Goal: Task Accomplishment & Management: Manage account settings

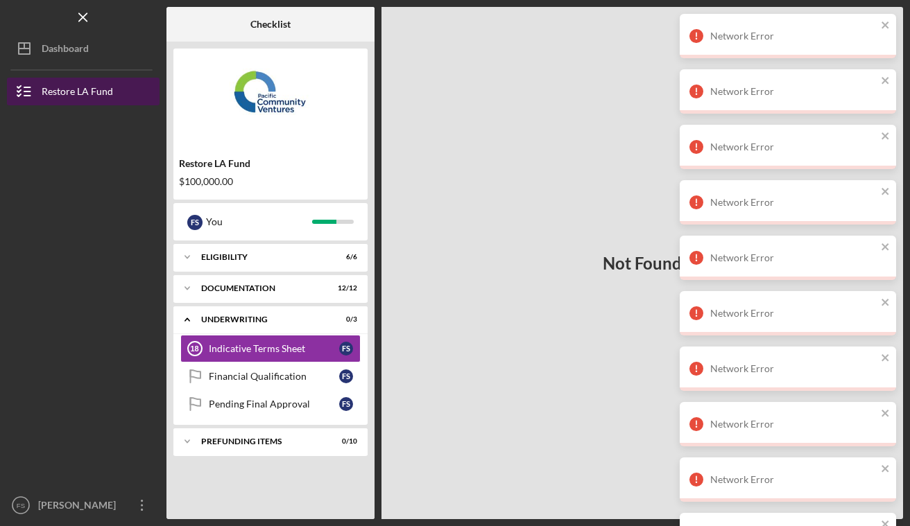
click at [77, 95] on div "Restore LA Fund" at bounding box center [77, 93] width 71 height 31
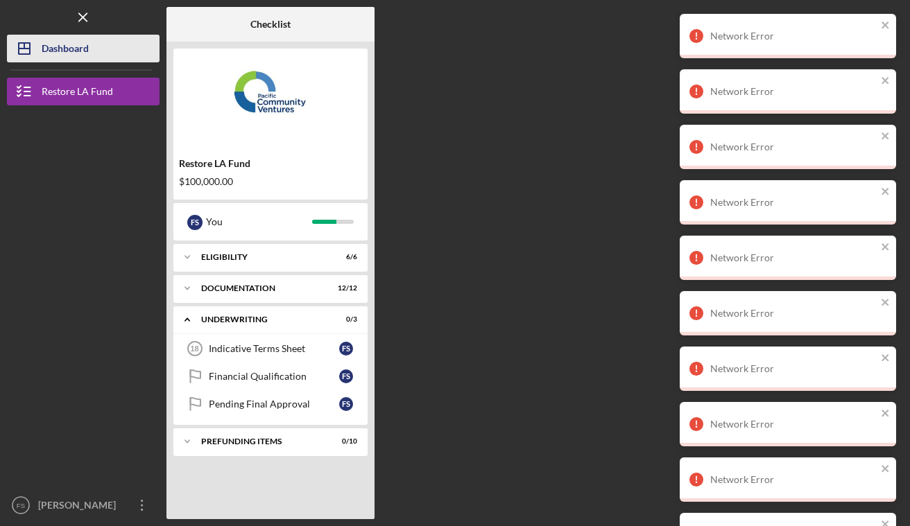
click at [65, 39] on div "Dashboard" at bounding box center [65, 50] width 47 height 31
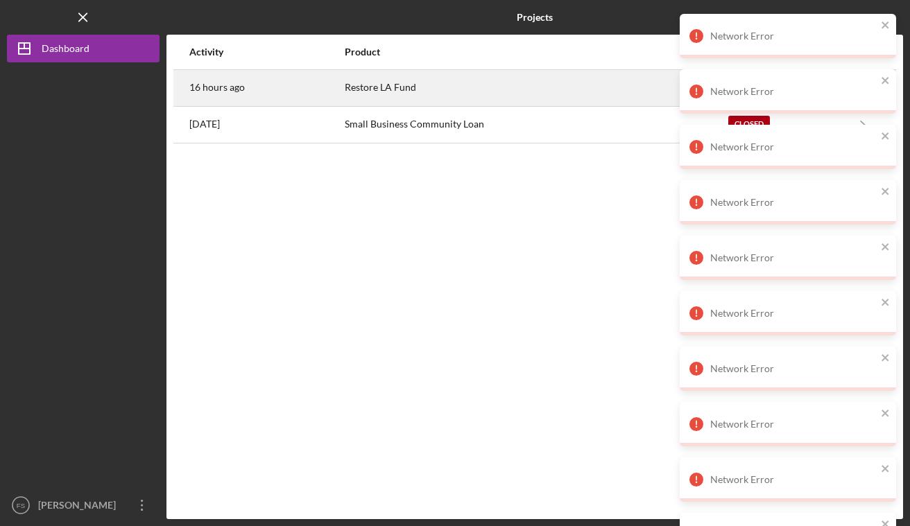
click at [398, 87] on div "Restore LA Fund" at bounding box center [536, 88] width 382 height 35
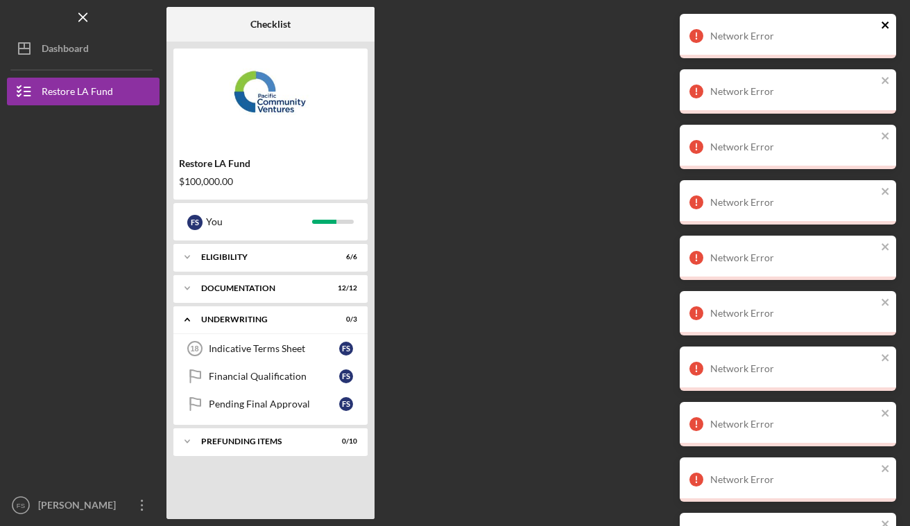
click at [883, 25] on icon "close" at bounding box center [886, 24] width 10 height 11
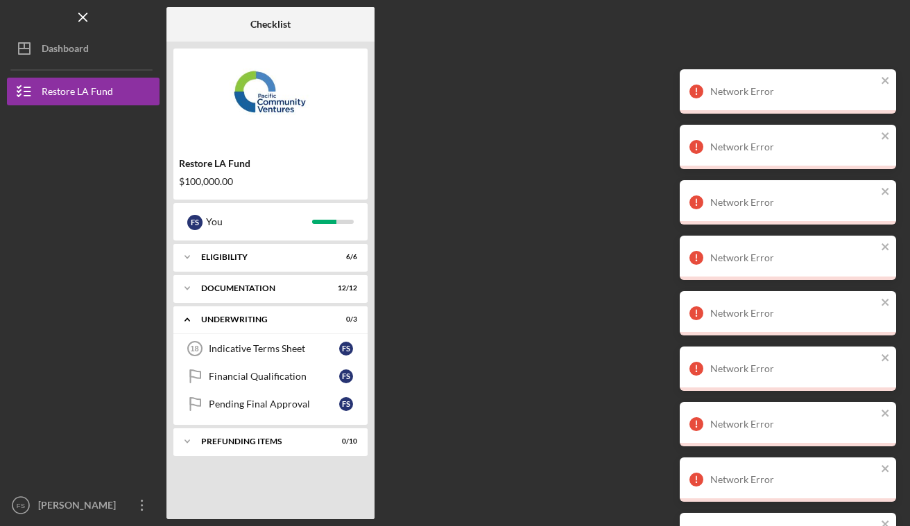
click at [883, 24] on div "Network Error Network Error Network Error Network Error Network Error Network E…" at bounding box center [788, 346] width 222 height 671
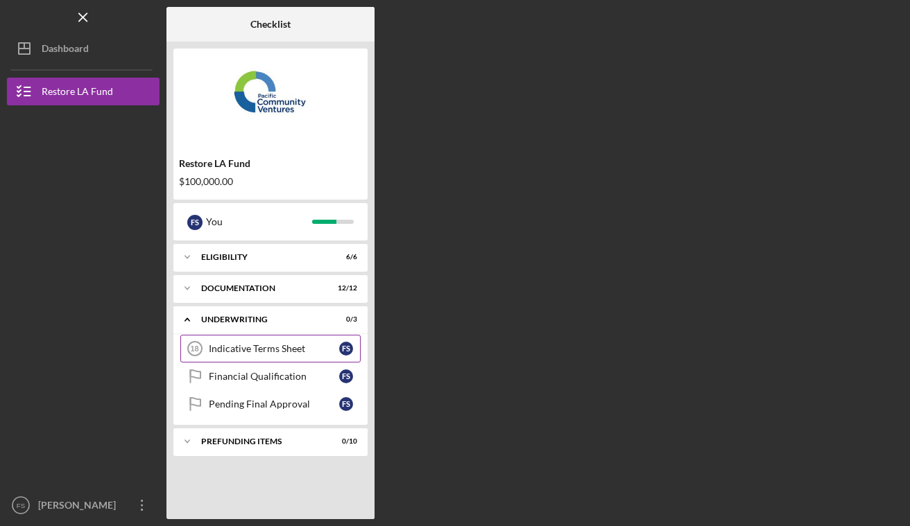
click at [287, 349] on div "Indicative Terms Sheet" at bounding box center [274, 348] width 130 height 11
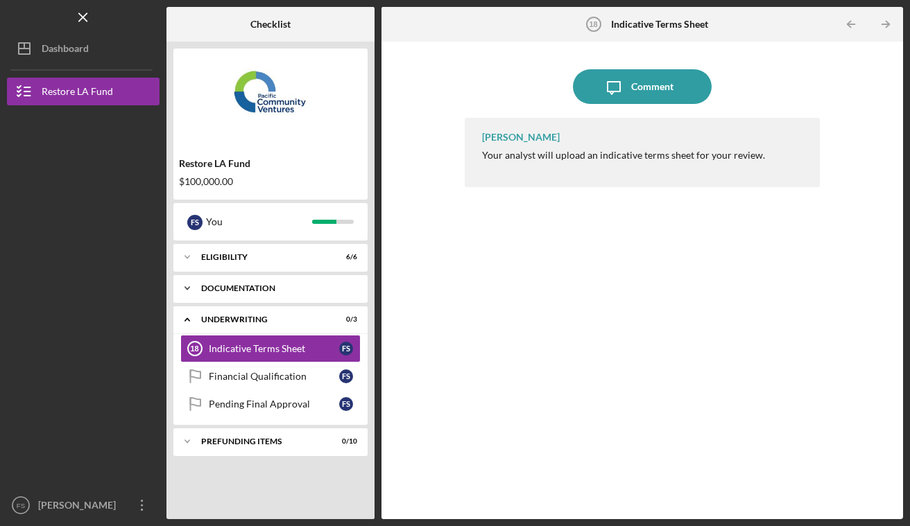
click at [324, 289] on div "Documentation" at bounding box center [275, 288] width 149 height 8
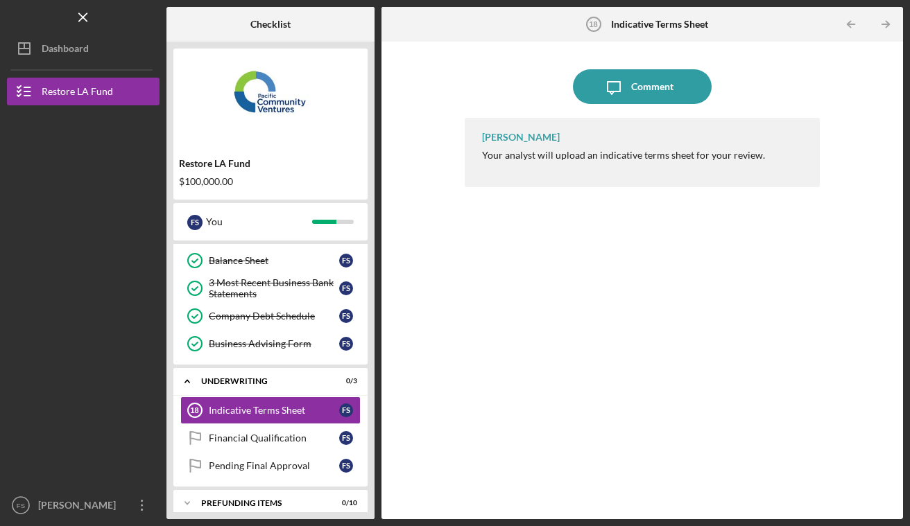
scroll to position [280, 0]
click at [284, 410] on div "Indicative Terms Sheet" at bounding box center [274, 409] width 130 height 11
